Goal: Check status: Check status

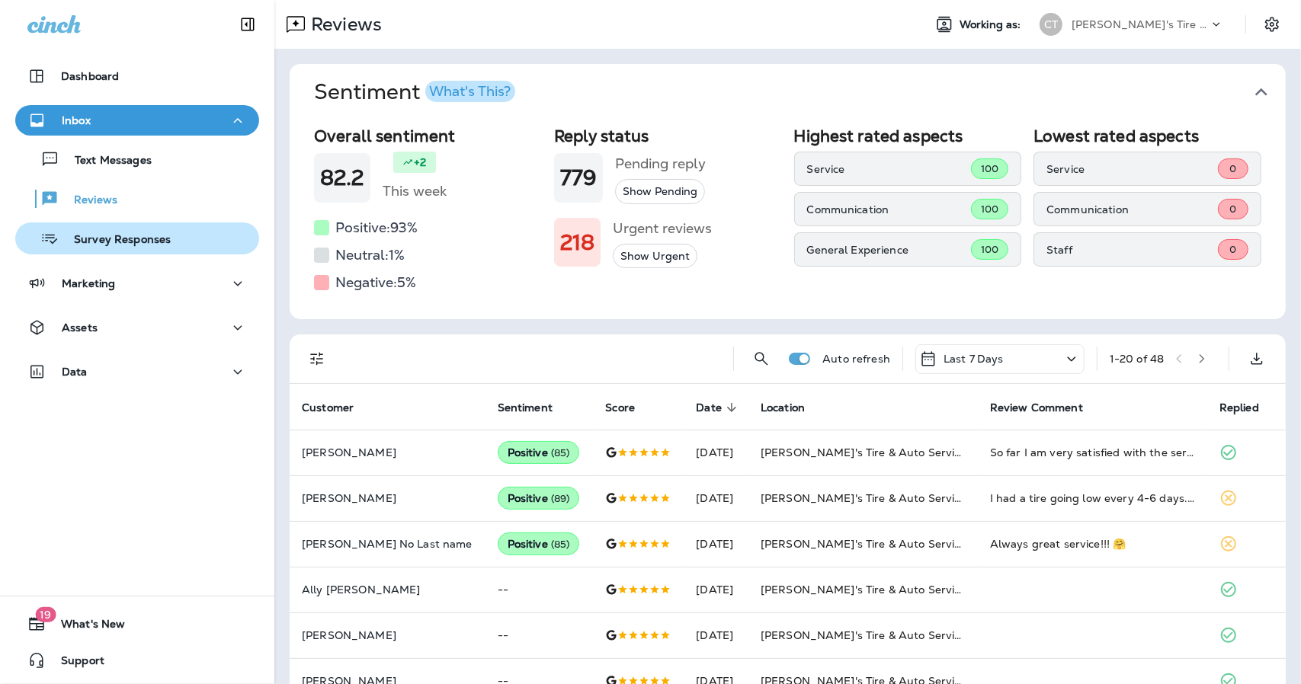
click at [123, 242] on p "Survey Responses" at bounding box center [115, 240] width 112 height 14
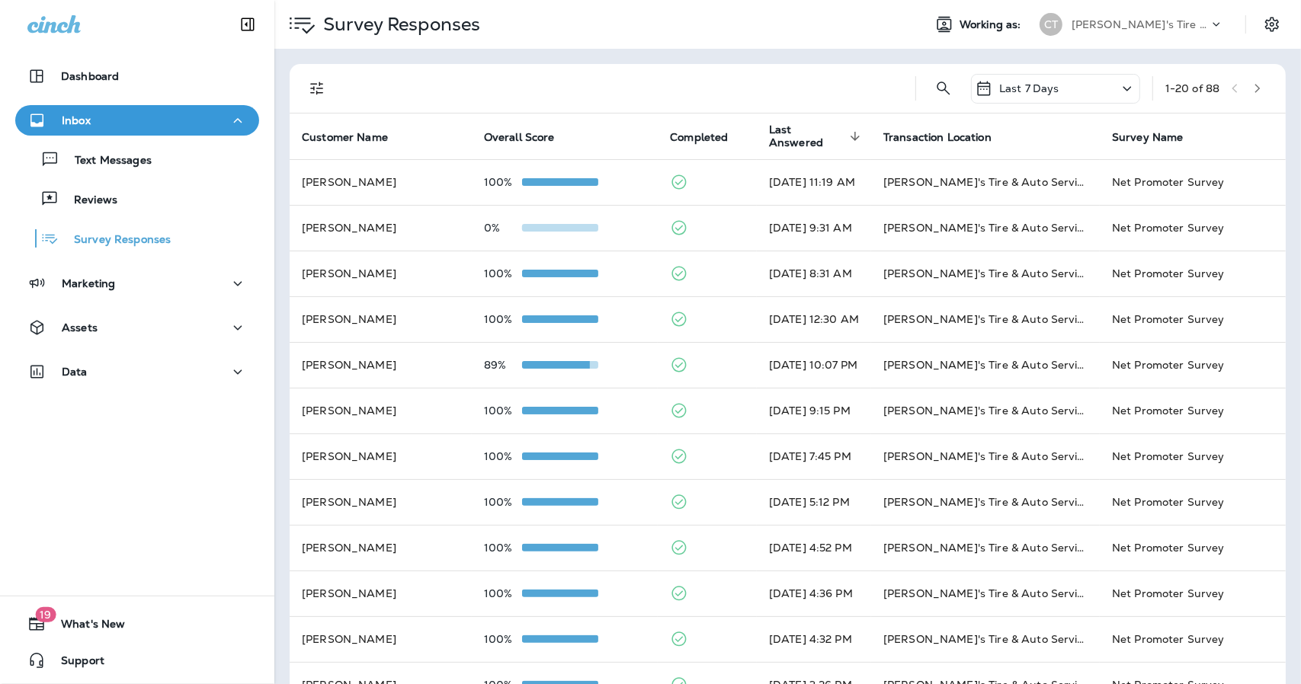
click at [994, 80] on div "Last 7 Days" at bounding box center [1016, 88] width 85 height 18
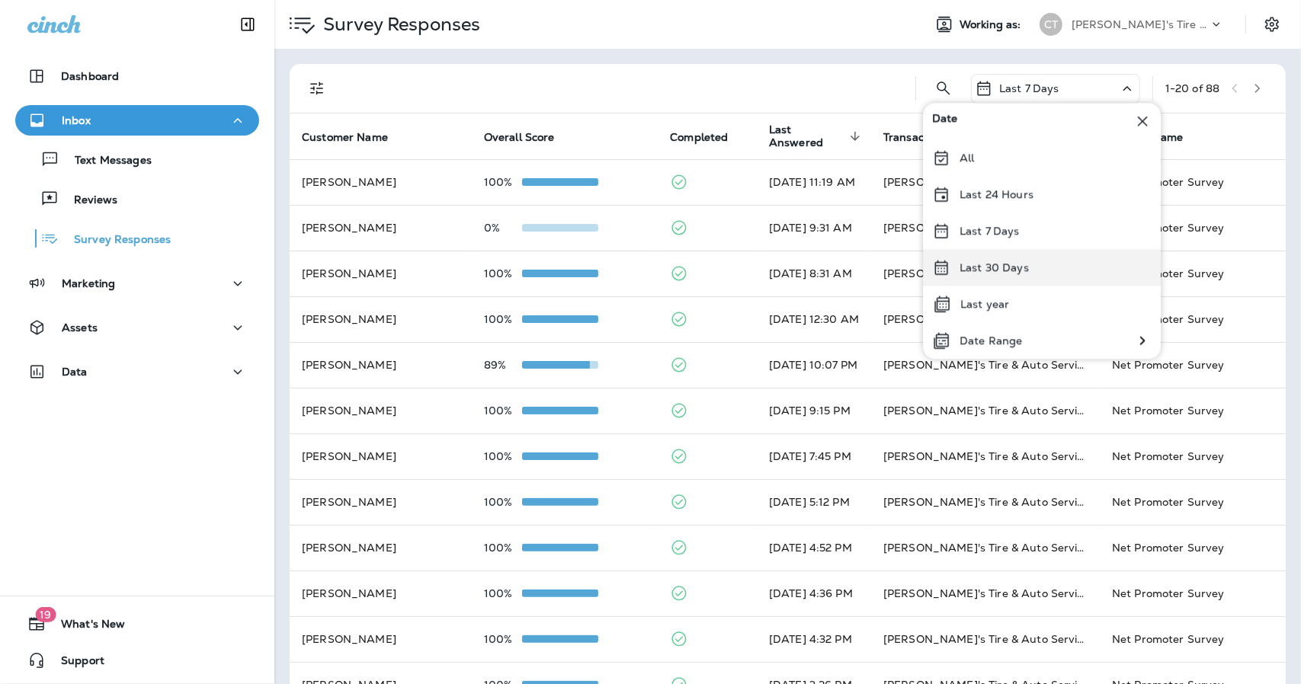
click at [981, 271] on p "Last 30 Days" at bounding box center [993, 267] width 69 height 12
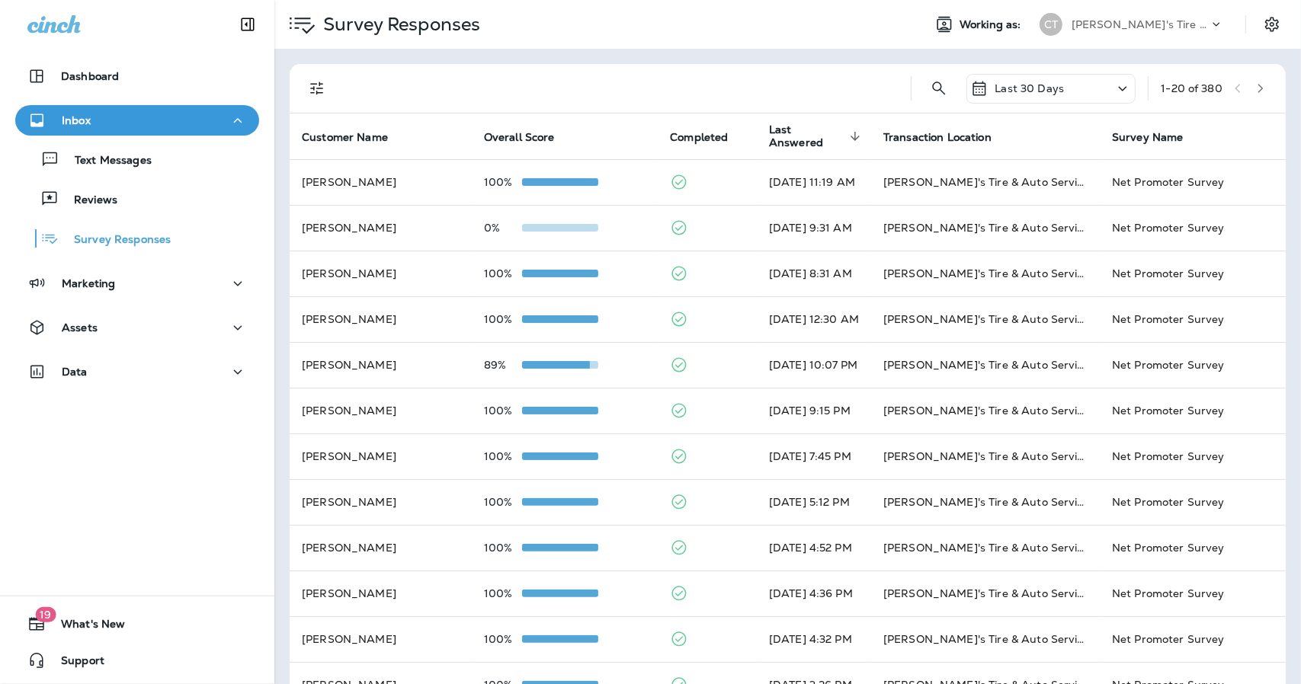
click at [1255, 92] on icon "button" at bounding box center [1260, 88] width 11 height 11
click at [1251, 94] on button "button" at bounding box center [1260, 88] width 23 height 23
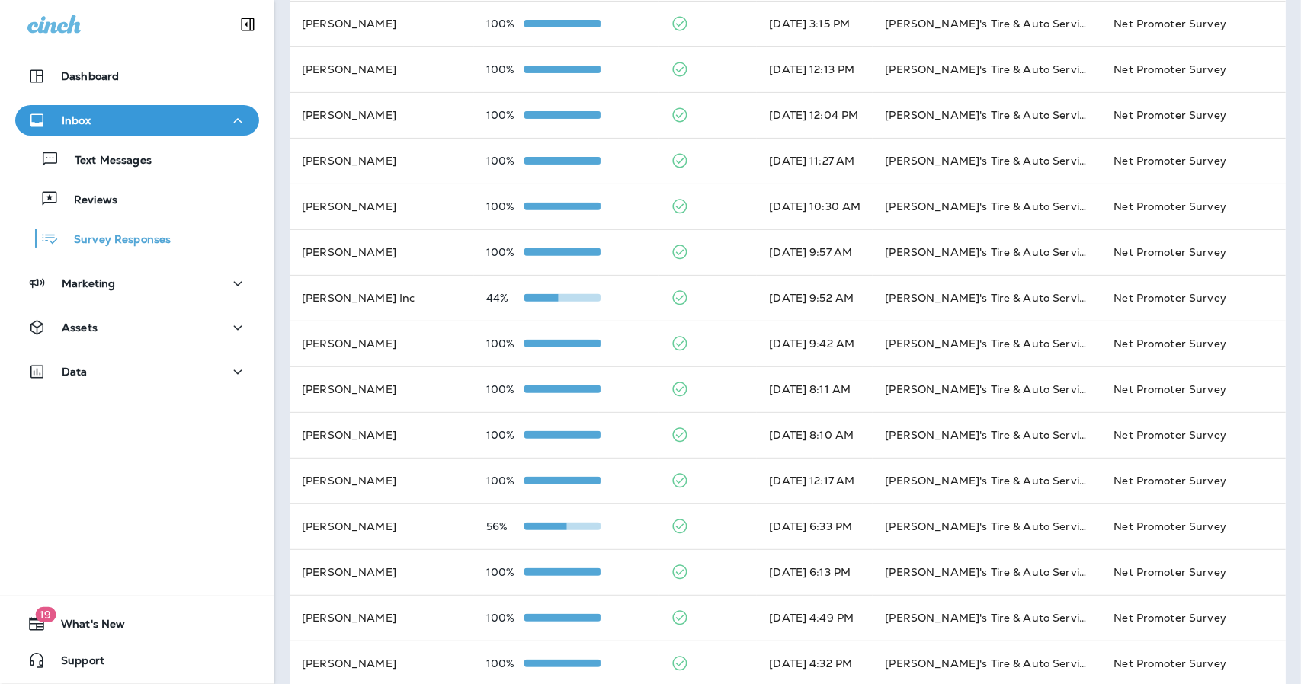
scroll to position [389, 0]
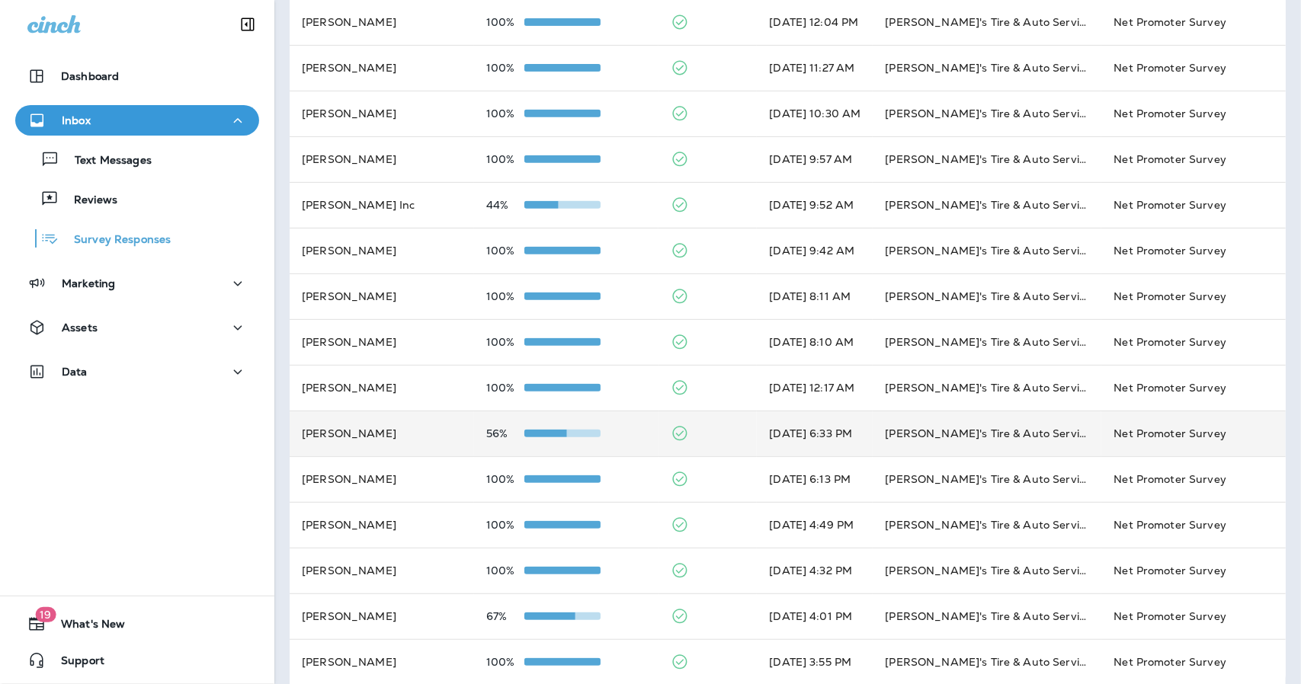
click at [627, 429] on div "56%" at bounding box center [566, 433] width 160 height 12
